Goal: Navigation & Orientation: Find specific page/section

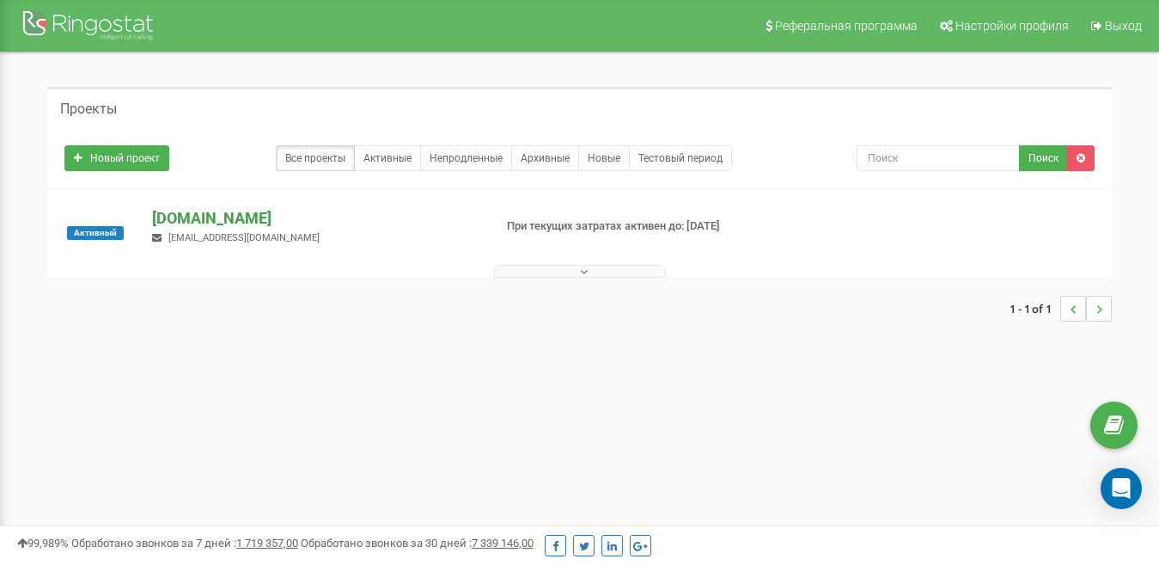
click at [204, 227] on p "[DOMAIN_NAME]" at bounding box center [315, 218] width 327 height 22
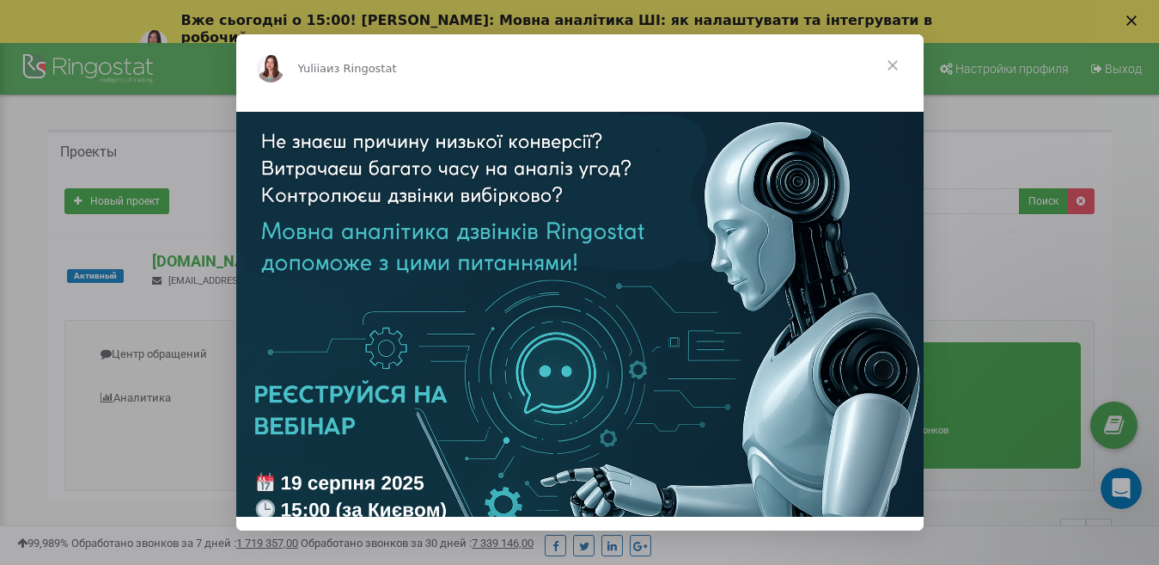
click at [895, 65] on span "Закрыть" at bounding box center [893, 65] width 62 height 62
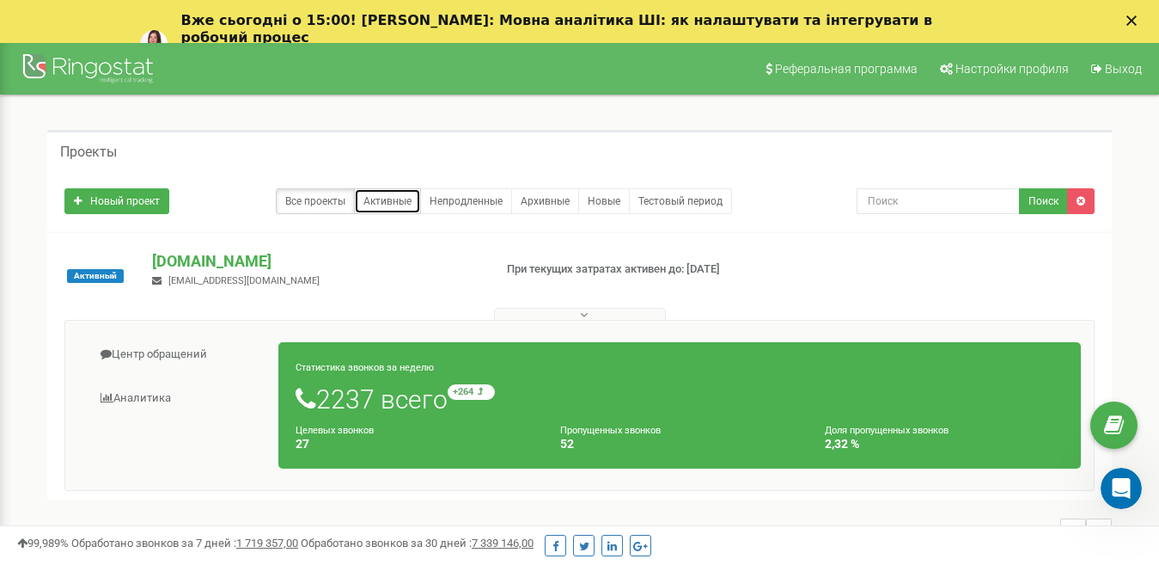
click at [376, 197] on link "Активные" at bounding box center [387, 201] width 67 height 26
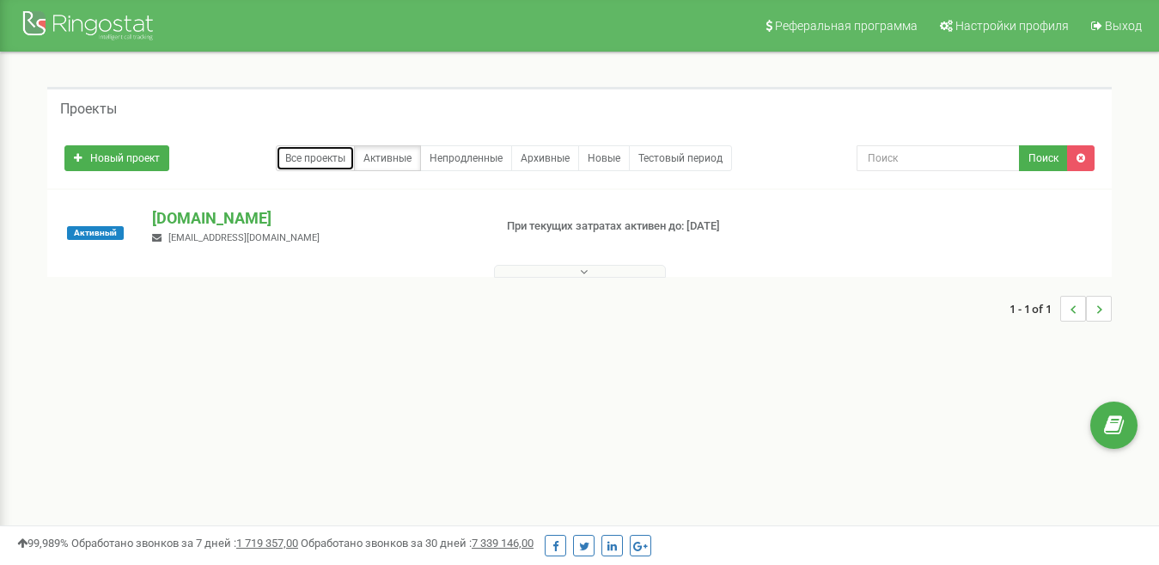
click at [325, 155] on link "Все проекты" at bounding box center [315, 158] width 79 height 26
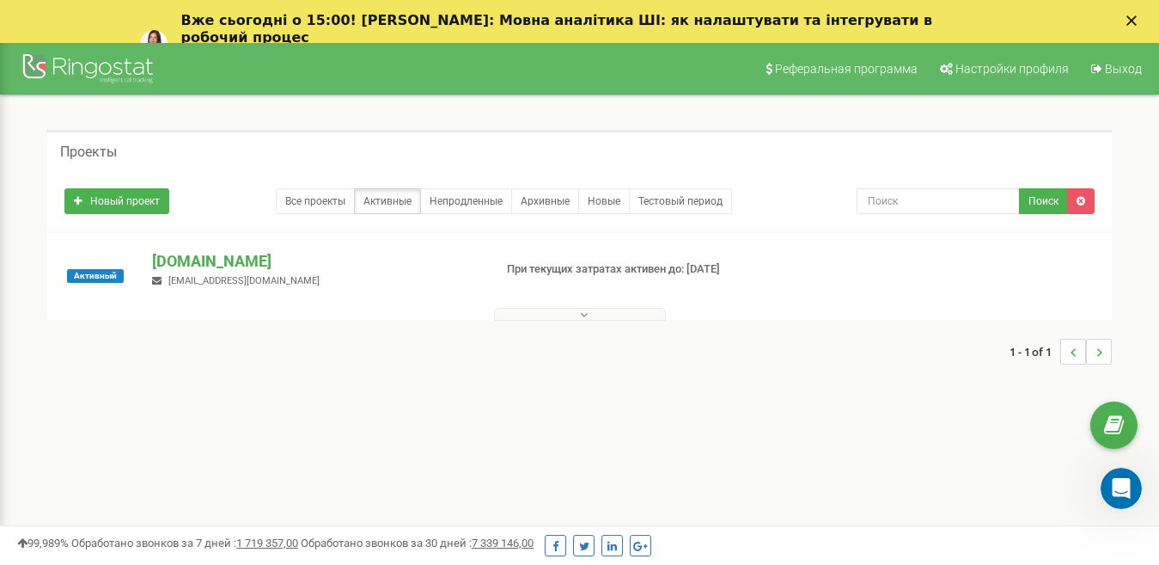
click at [235, 278] on span "[EMAIL_ADDRESS][DOMAIN_NAME]" at bounding box center [243, 280] width 151 height 11
click at [173, 263] on p "[DOMAIN_NAME]" at bounding box center [315, 261] width 327 height 22
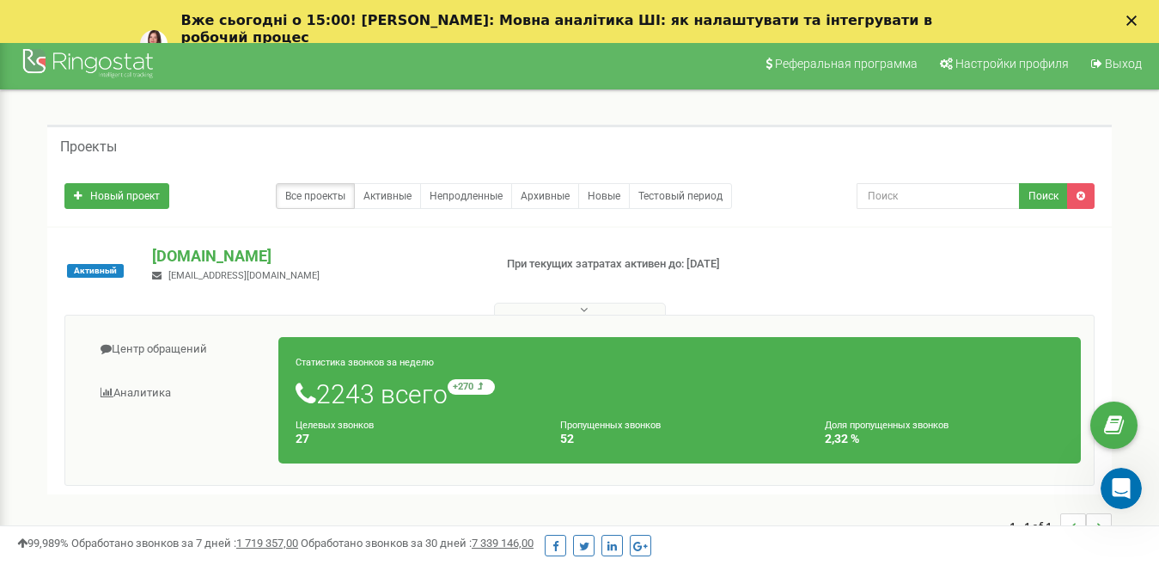
scroll to position [86, 0]
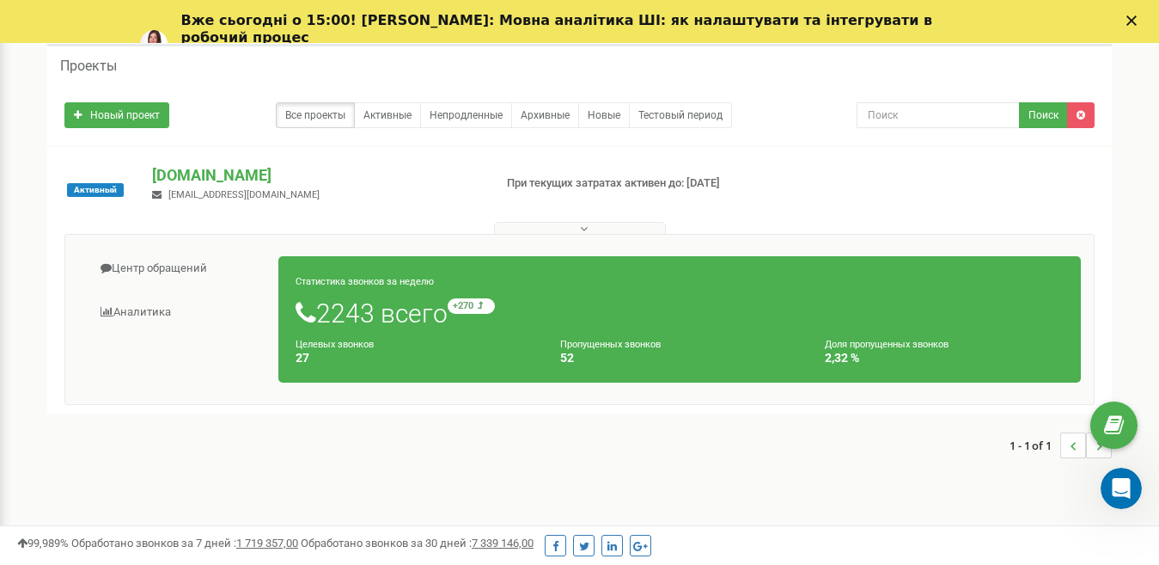
click at [592, 279] on div "Статистика звонков за неделю 2243 всего +270 относительно прошлой недели Целевы…" at bounding box center [679, 319] width 803 height 126
click at [175, 314] on link "Аналитика" at bounding box center [178, 312] width 201 height 42
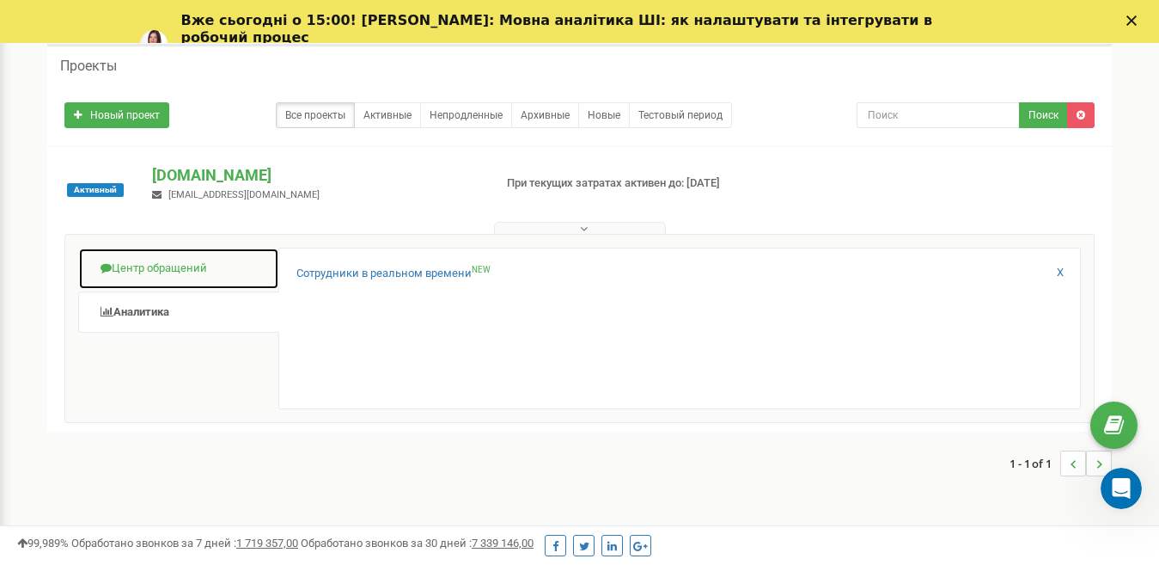
click at [150, 269] on link "Центр обращений" at bounding box center [178, 268] width 201 height 42
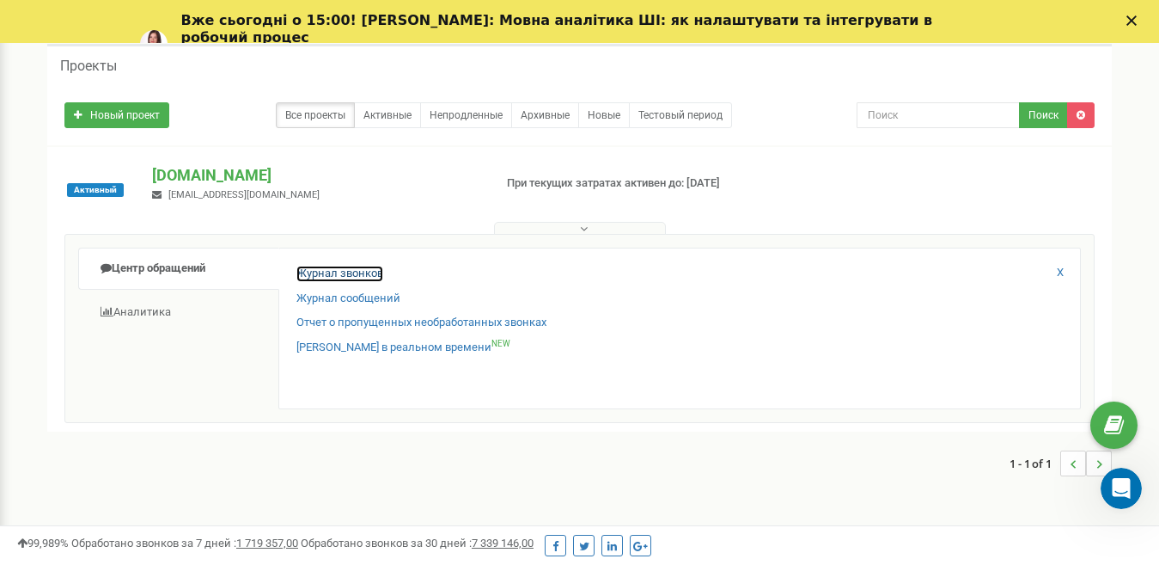
click at [331, 271] on link "Журнал звонков" at bounding box center [339, 274] width 87 height 16
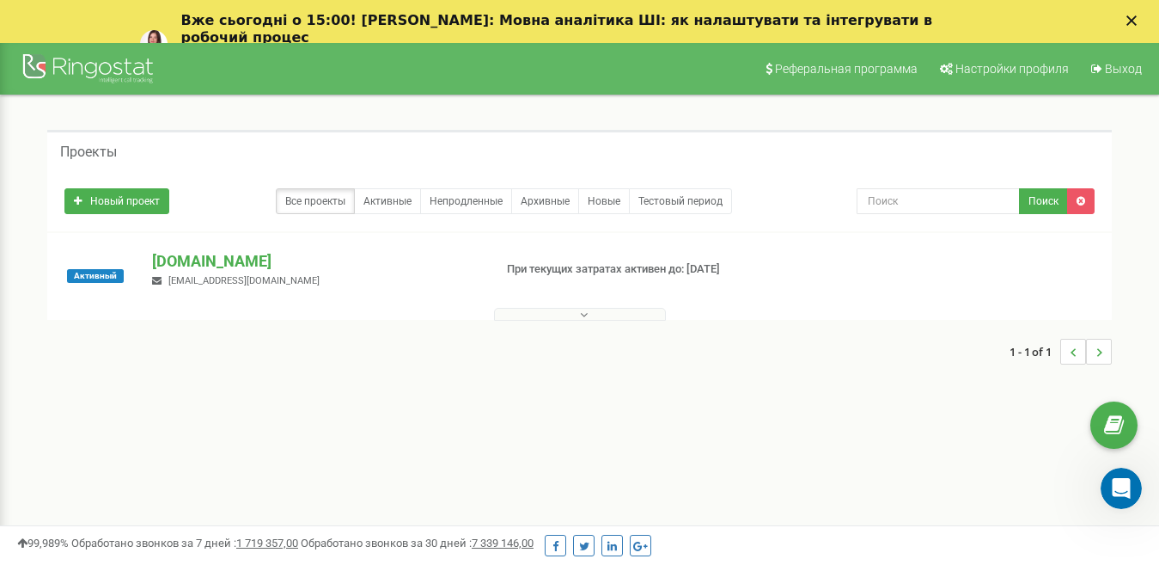
click at [1137, 21] on polygon "Закрыть" at bounding box center [1131, 20] width 10 height 10
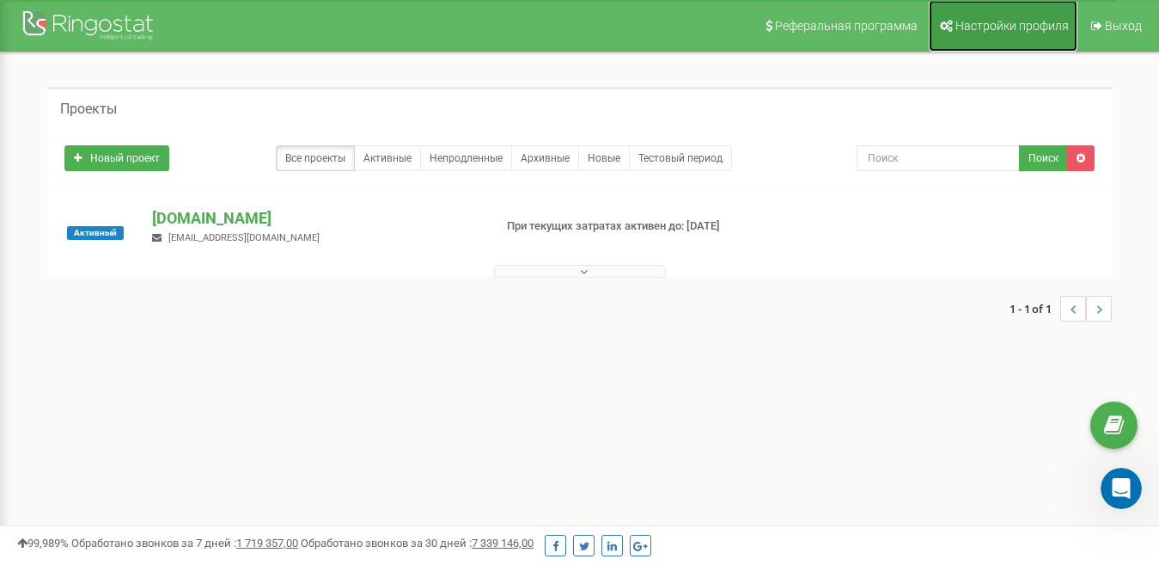
click at [1028, 28] on span "Настройки профиля" at bounding box center [1011, 26] width 113 height 14
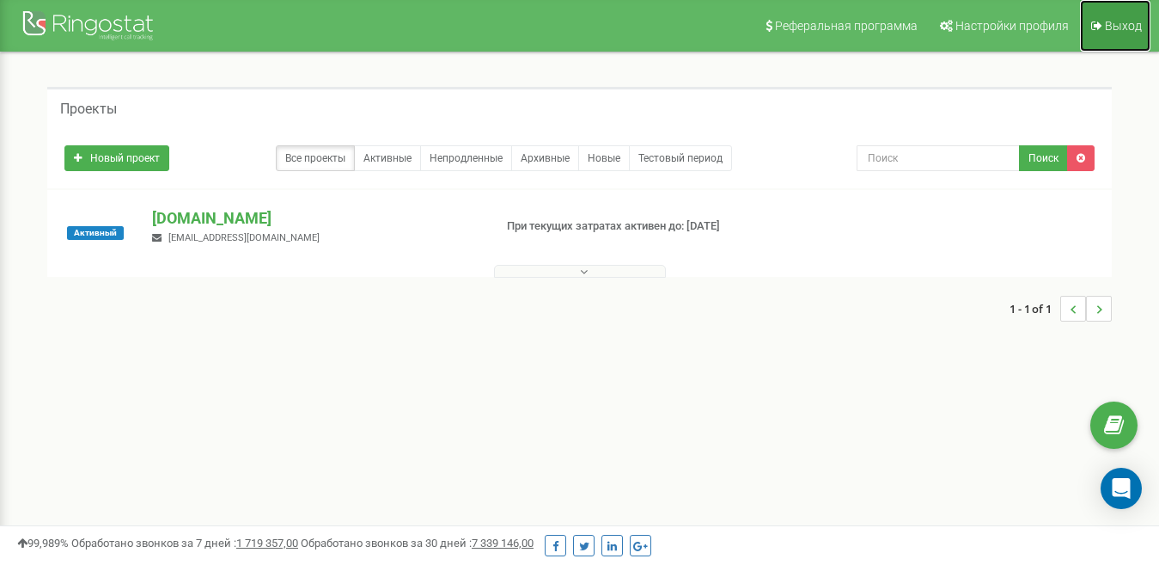
click at [1105, 18] on link "Выход" at bounding box center [1115, 26] width 70 height 52
click at [869, 155] on input "text" at bounding box center [938, 158] width 163 height 26
click at [129, 27] on div at bounding box center [89, 27] width 137 height 41
